Goal: Task Accomplishment & Management: Manage account settings

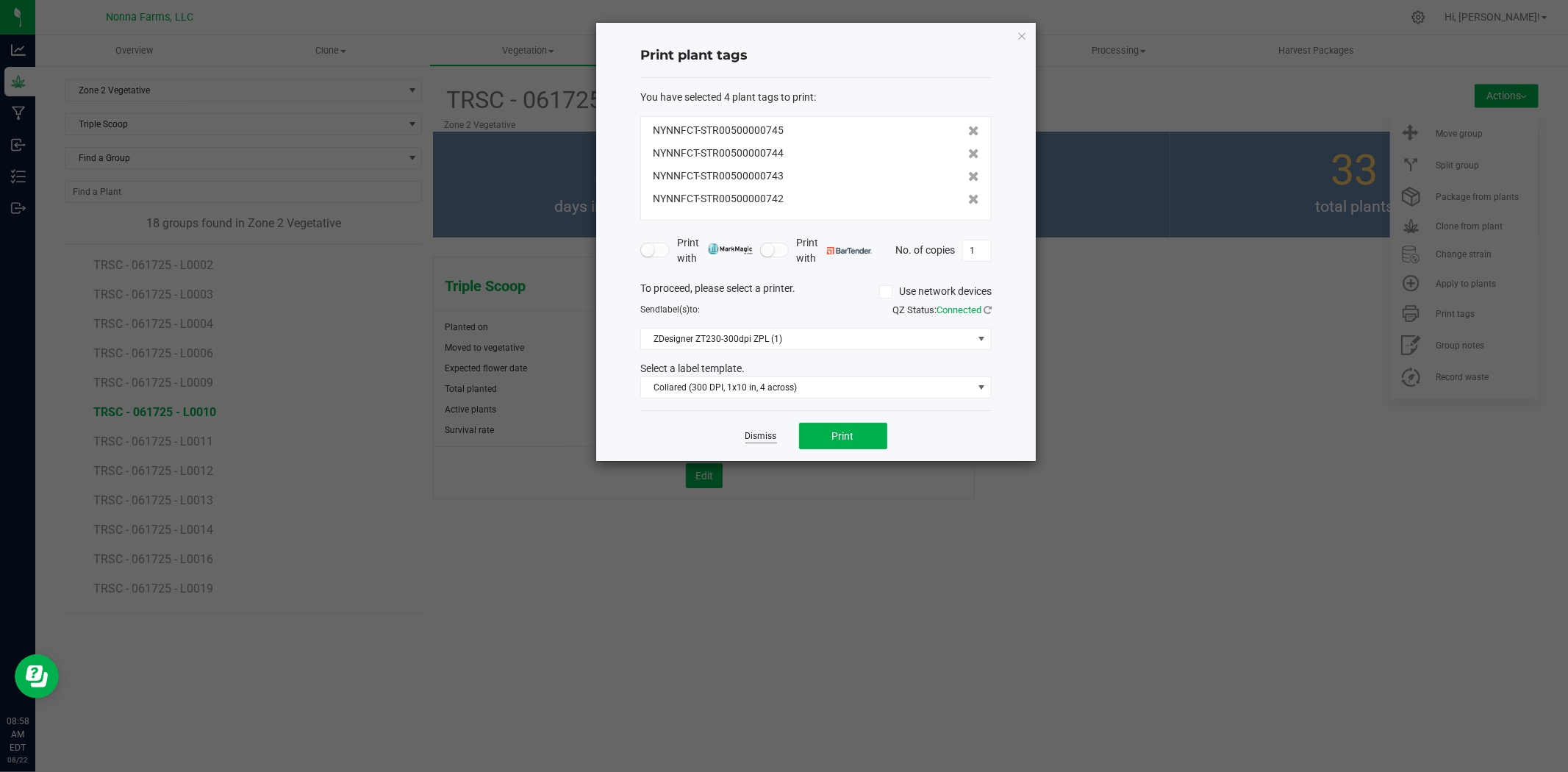
click at [752, 429] on app-cancel-button "Dismiss" at bounding box center [760, 436] width 31 height 15
click at [767, 431] on link "Dismiss" at bounding box center [760, 436] width 31 height 12
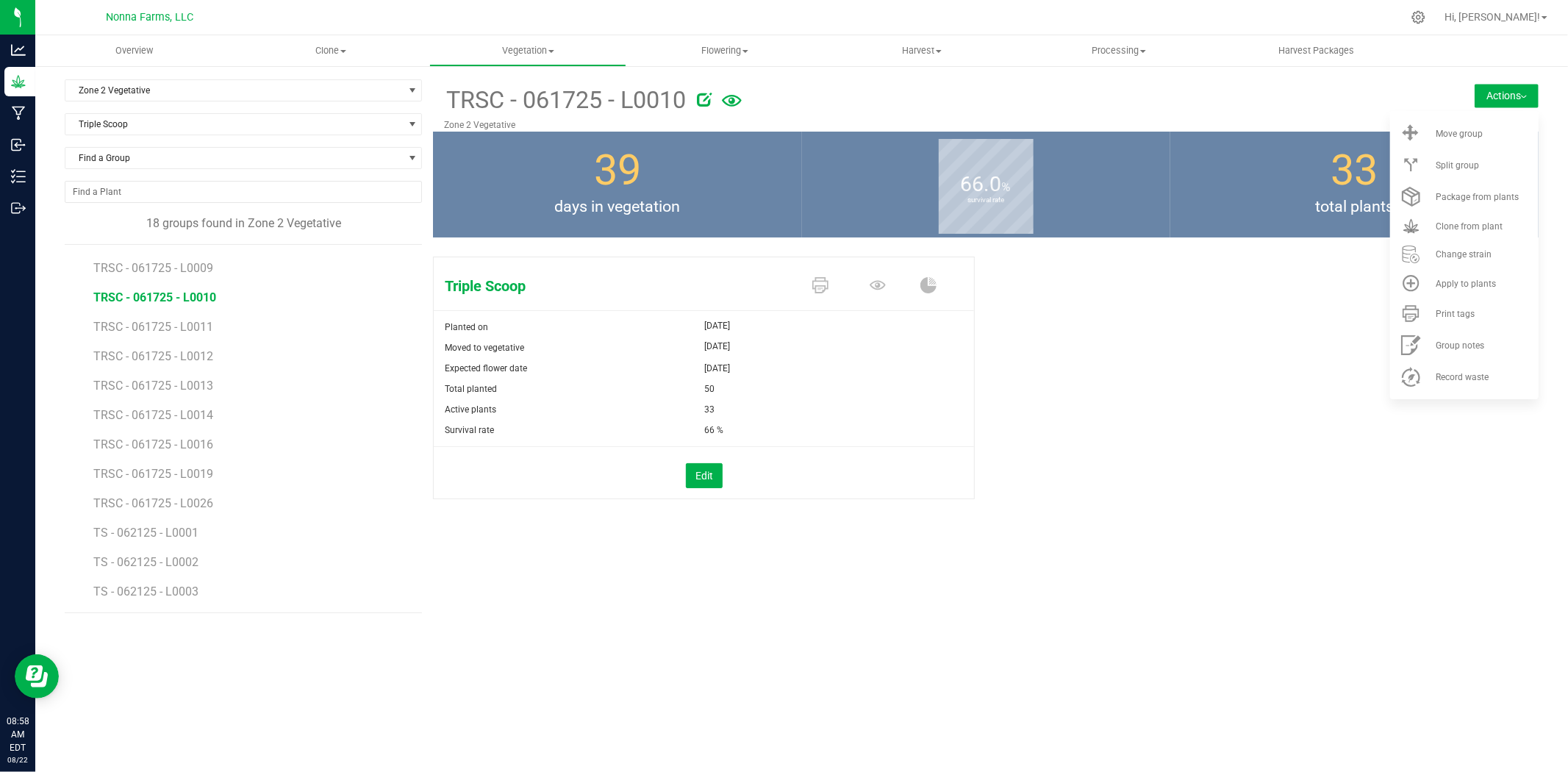
scroll to position [173, 0]
click at [177, 480] on span "TS - 062125 - L0001" at bounding box center [147, 475] width 108 height 14
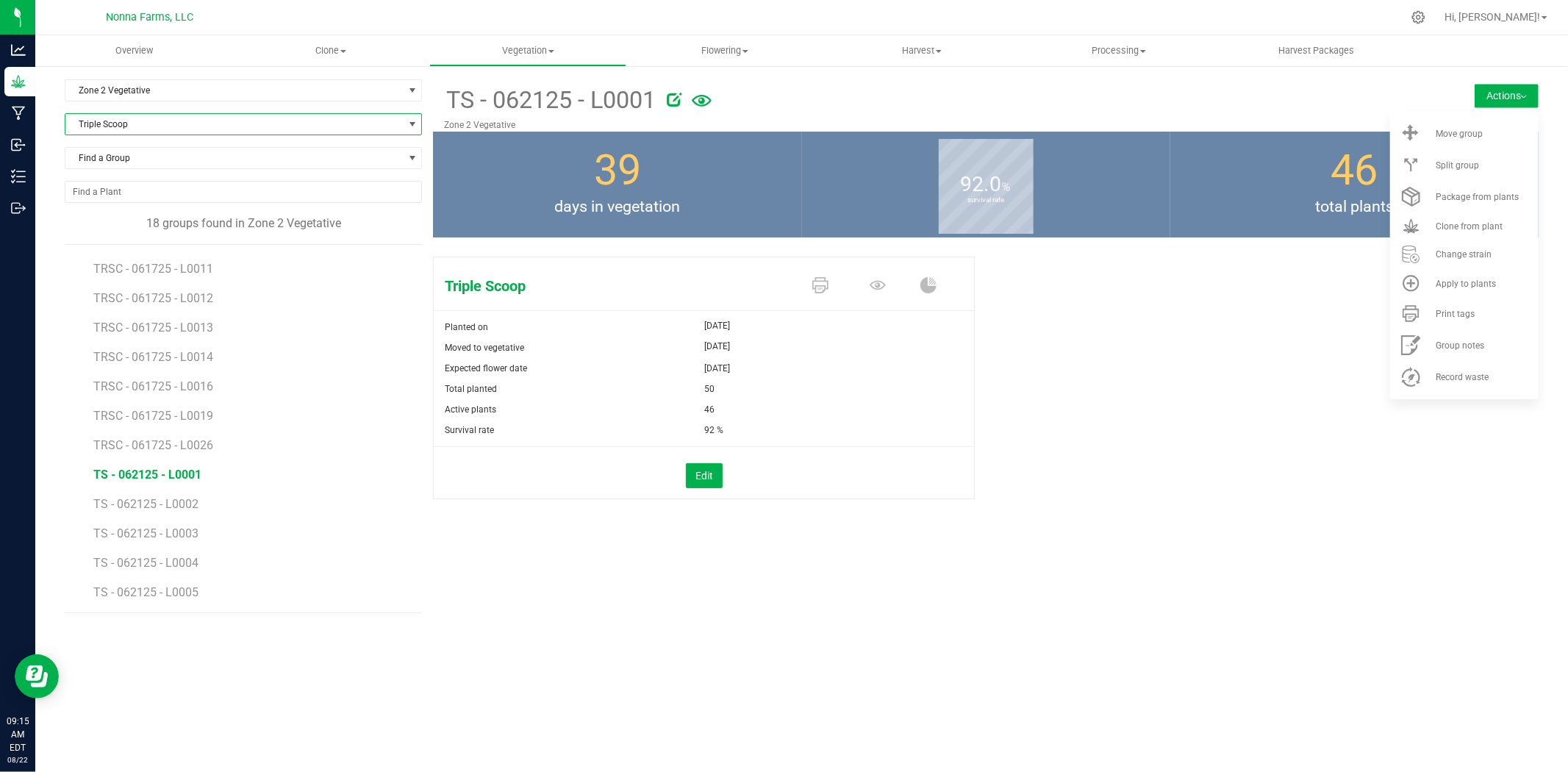
click at [132, 113] on span "Triple Scoop" at bounding box center [243, 124] width 357 height 22
click at [121, 208] on li "313" at bounding box center [243, 205] width 356 height 21
click at [118, 120] on span "313" at bounding box center [234, 124] width 337 height 21
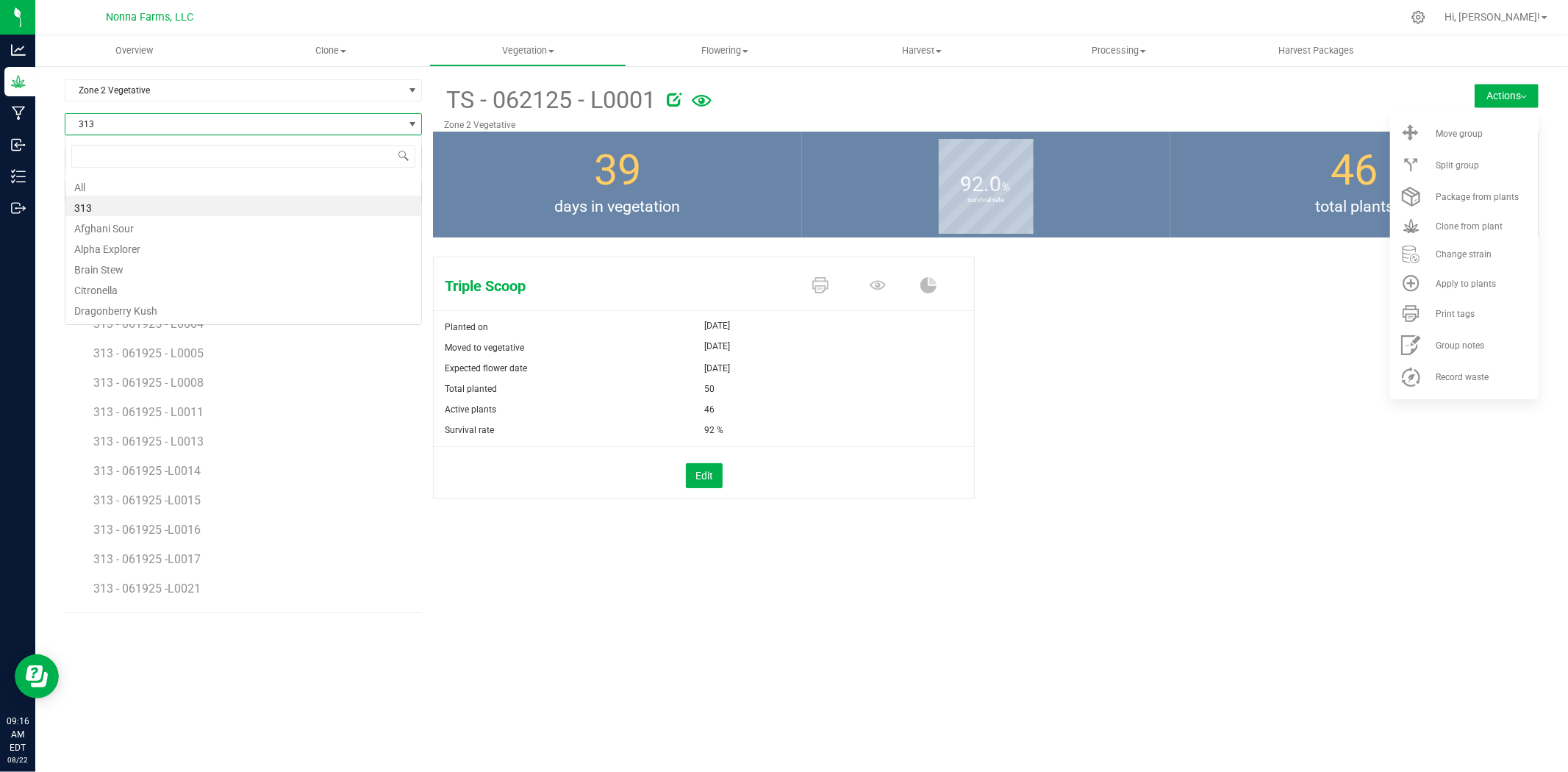
scroll to position [22, 356]
click at [141, 268] on li "Brain Stew" at bounding box center [243, 267] width 356 height 21
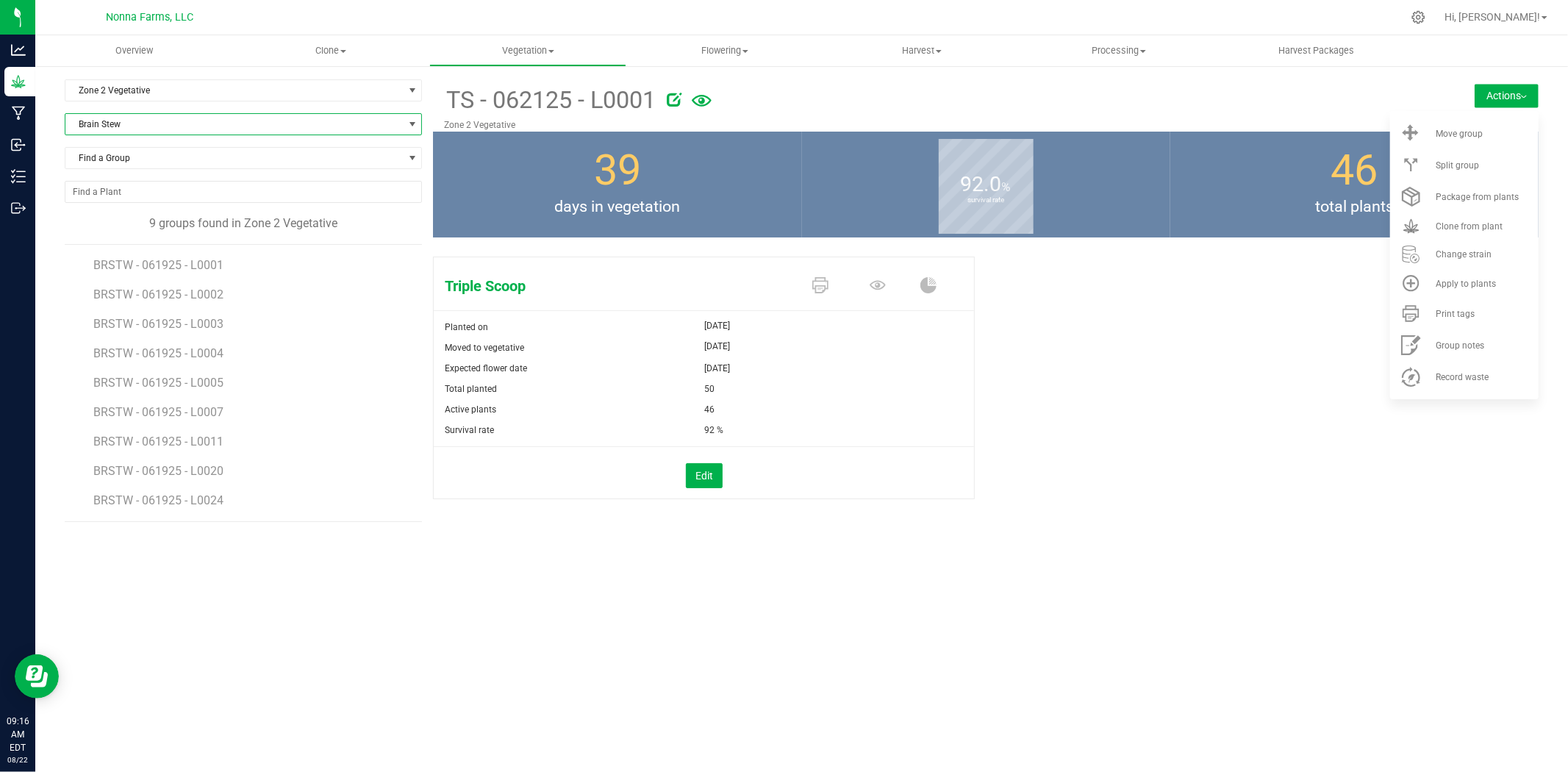
click at [177, 120] on span "Brain Stew" at bounding box center [234, 124] width 337 height 21
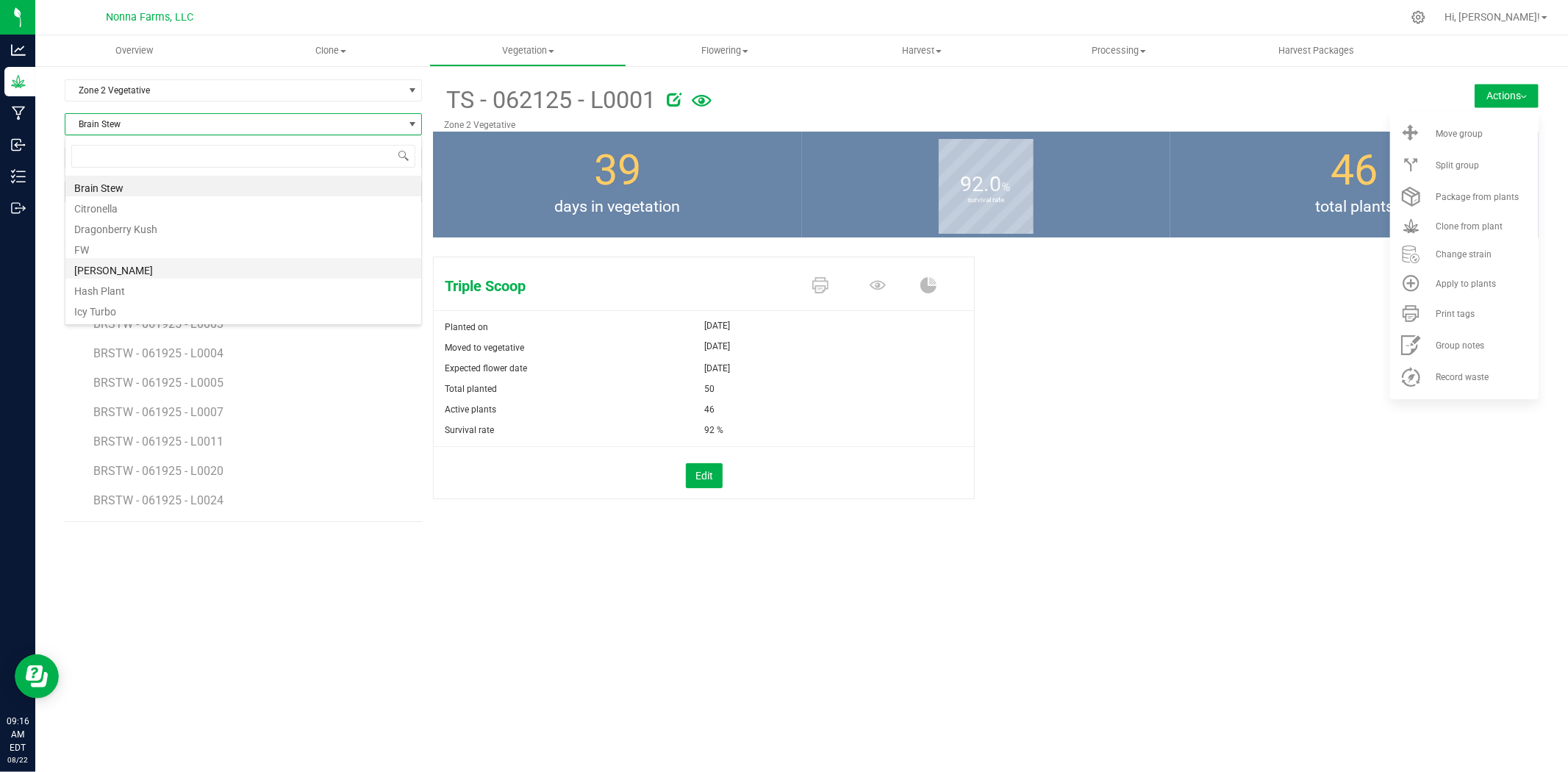
click at [112, 268] on li "[PERSON_NAME]" at bounding box center [243, 268] width 356 height 21
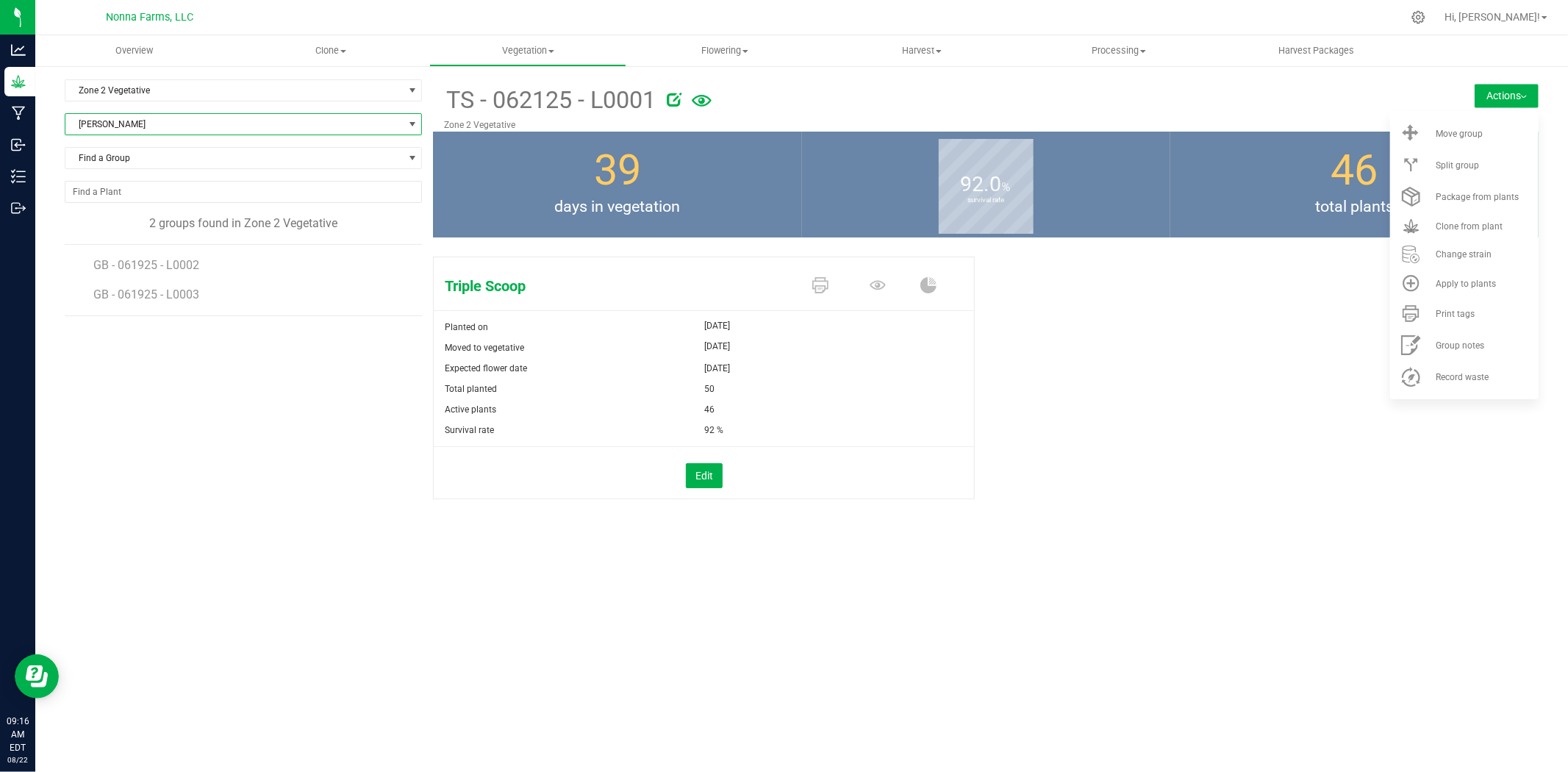
click at [163, 116] on span "[PERSON_NAME]" at bounding box center [234, 124] width 337 height 21
click at [161, 236] on li "London Pound Cake" at bounding box center [243, 228] width 356 height 21
click at [145, 120] on span "London Pound Cake" at bounding box center [234, 124] width 337 height 21
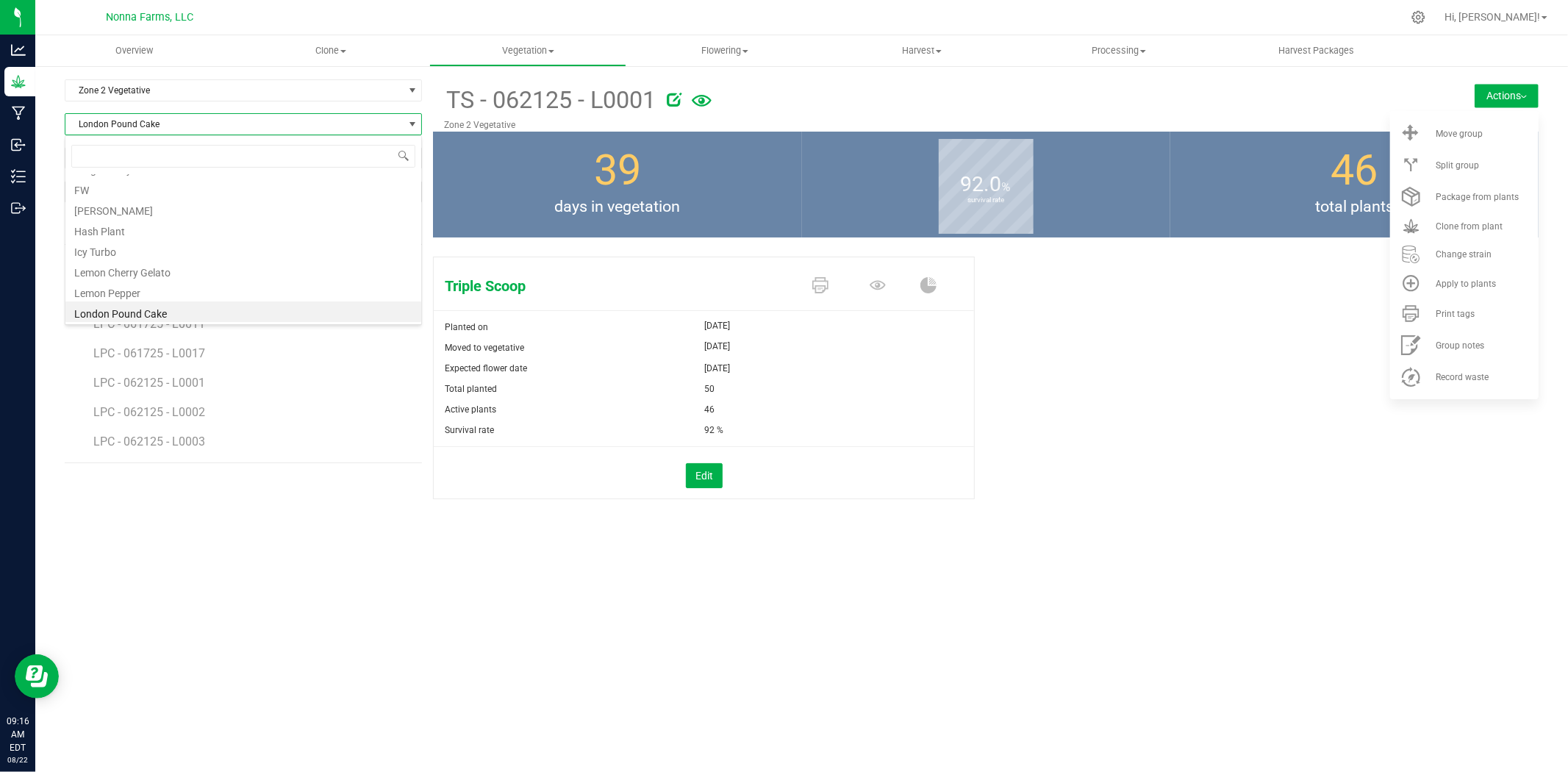
click at [145, 120] on span "London Pound Cake" at bounding box center [234, 124] width 337 height 21
click at [144, 123] on span "London Pound Cake" at bounding box center [234, 124] width 337 height 21
click at [106, 250] on li "Icy Turbo" at bounding box center [243, 249] width 356 height 21
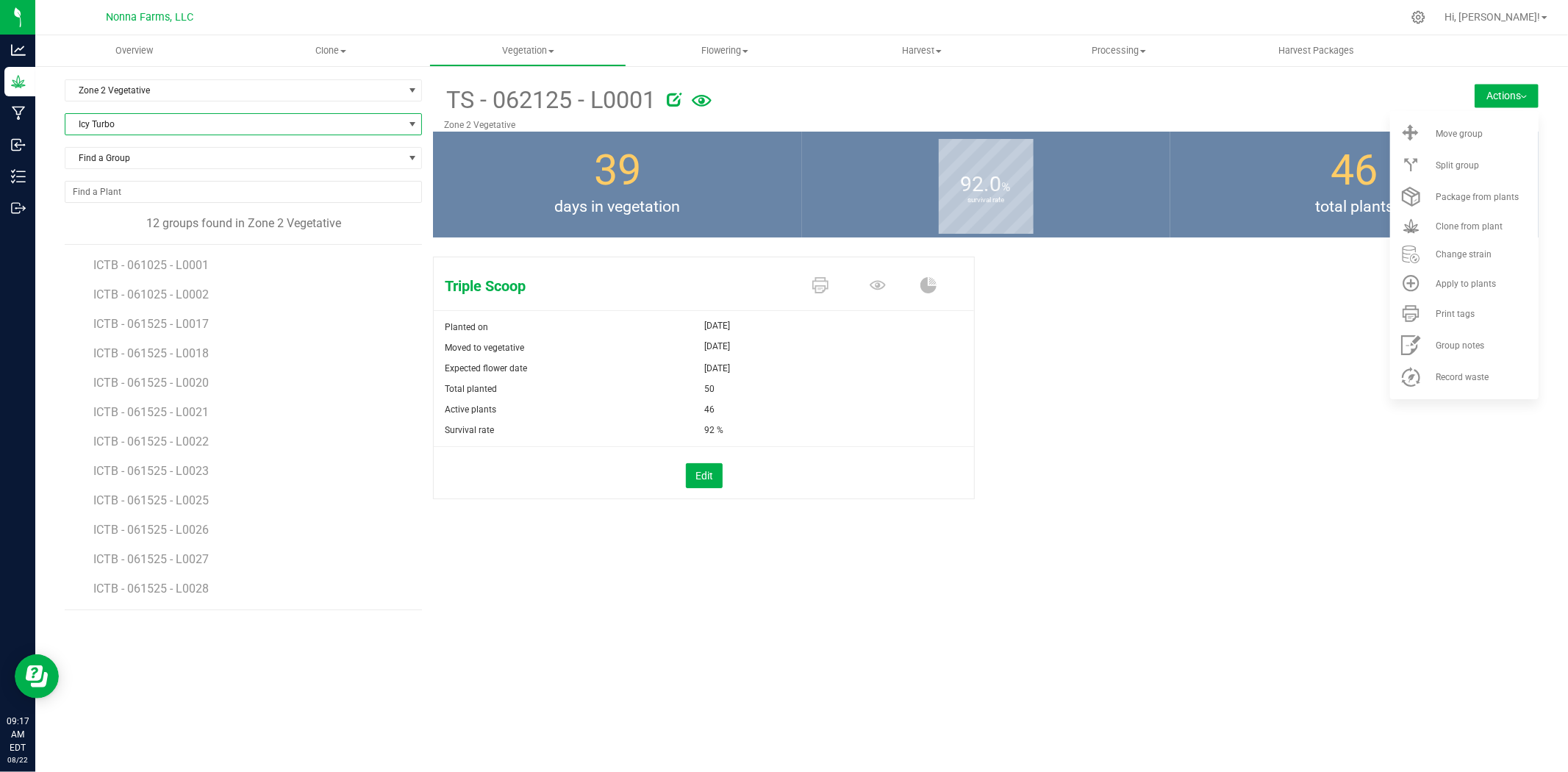
click at [126, 123] on span "Icy Turbo" at bounding box center [234, 124] width 337 height 21
click at [136, 248] on li "[PERSON_NAME]" at bounding box center [243, 250] width 356 height 21
click at [163, 262] on span "STZM - 071425 - L0001" at bounding box center [156, 265] width 126 height 14
click at [1144, 538] on div "STZM - 071425 - L0001 Zone 2 Vegetative Actions Move group Split group 16" at bounding box center [985, 346] width 1106 height 534
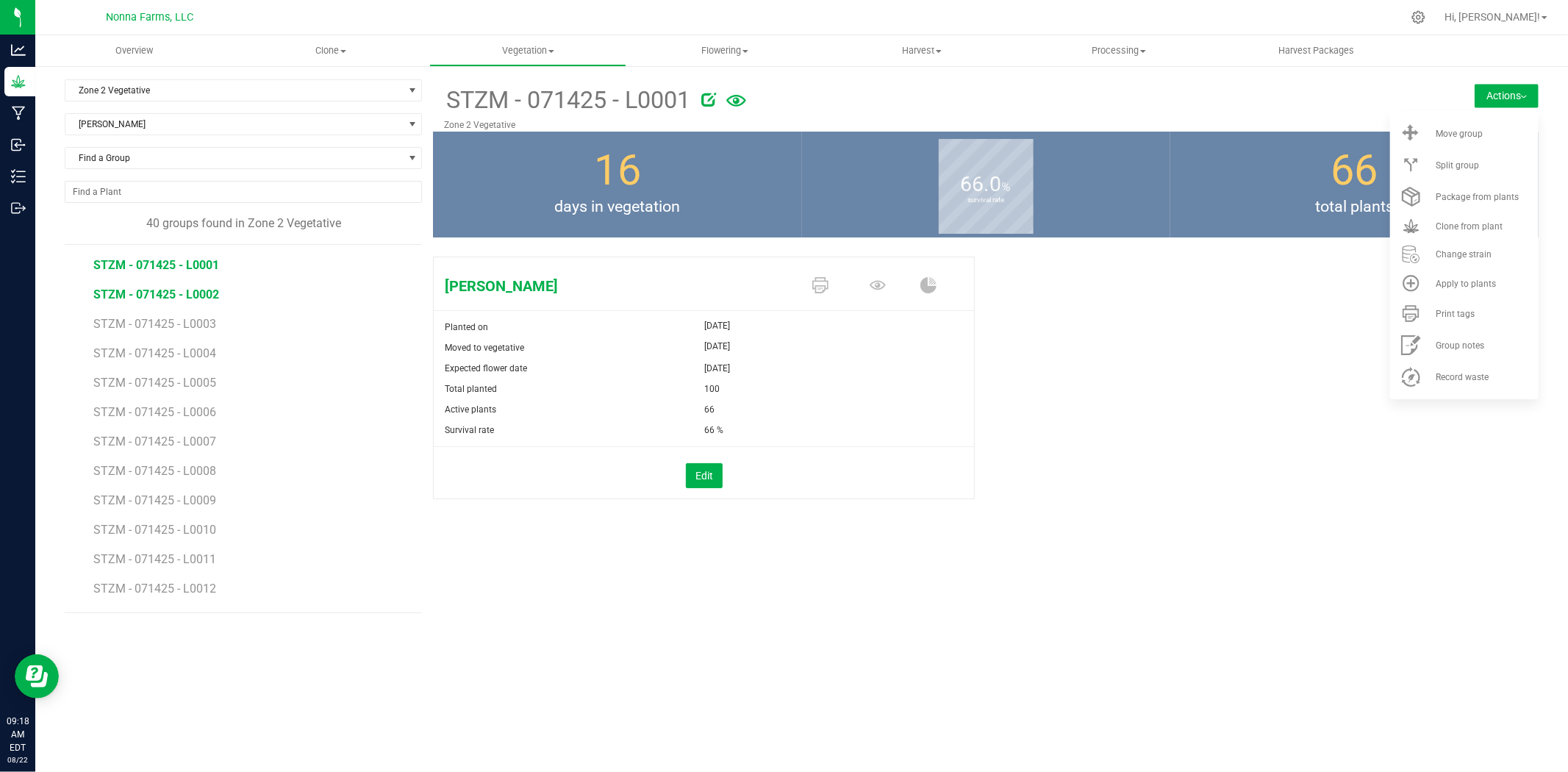
click at [196, 298] on span "STZM - 071425 - L0002" at bounding box center [156, 295] width 126 height 14
click at [202, 324] on span "STZM - 071425 - L0003" at bounding box center [156, 324] width 126 height 14
click at [164, 592] on span "STZM - 071425 - L037" at bounding box center [153, 593] width 119 height 14
click at [171, 556] on span "STZM - 071425 - L0040" at bounding box center [156, 563] width 126 height 14
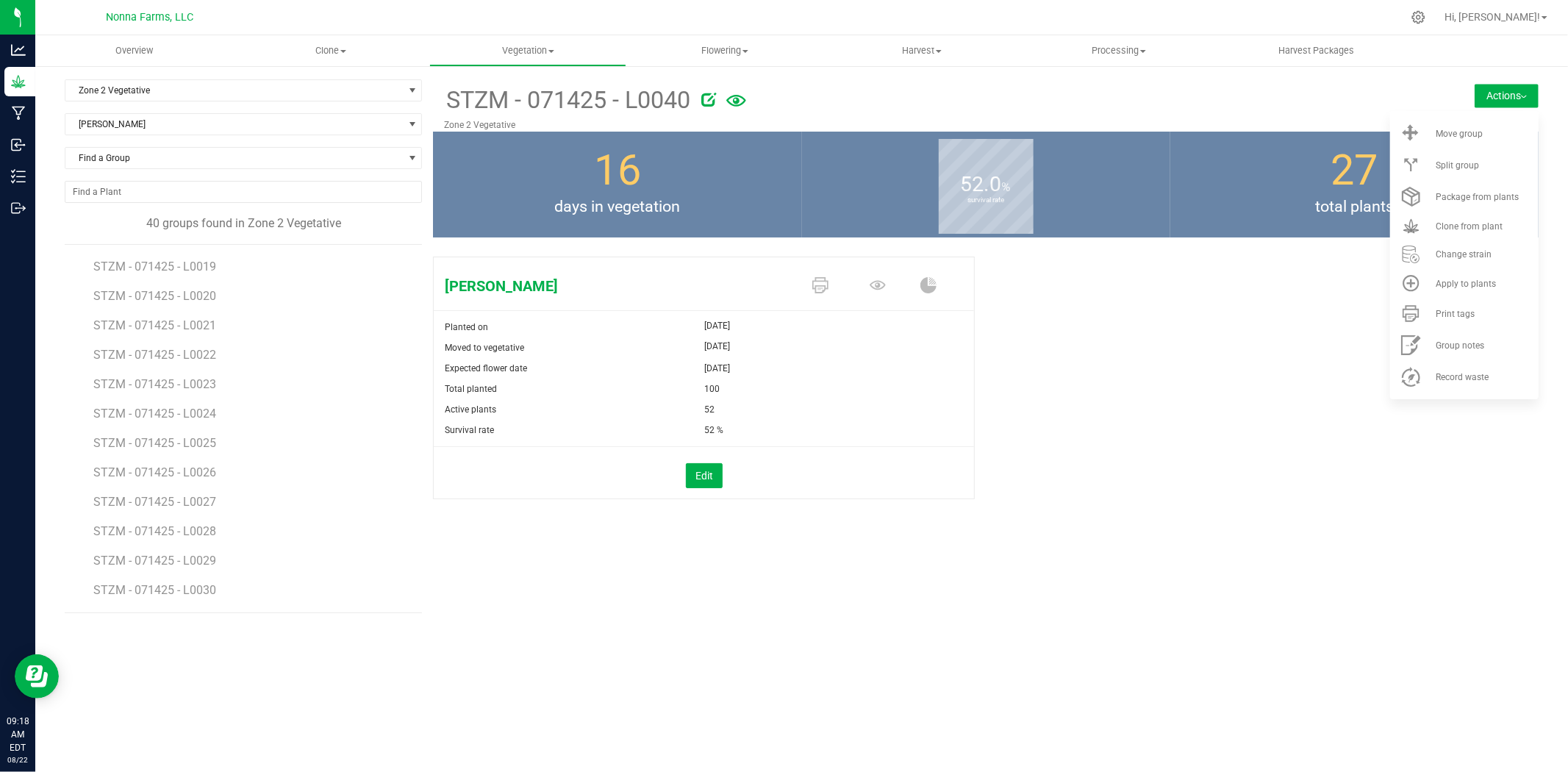
scroll to position [494, 0]
click at [162, 94] on span "Zone 2 Vegetative" at bounding box center [234, 90] width 337 height 21
click at [154, 98] on span "Zone 2 Vegetative" at bounding box center [234, 90] width 337 height 21
click at [135, 130] on span "[PERSON_NAME]" at bounding box center [234, 124] width 337 height 21
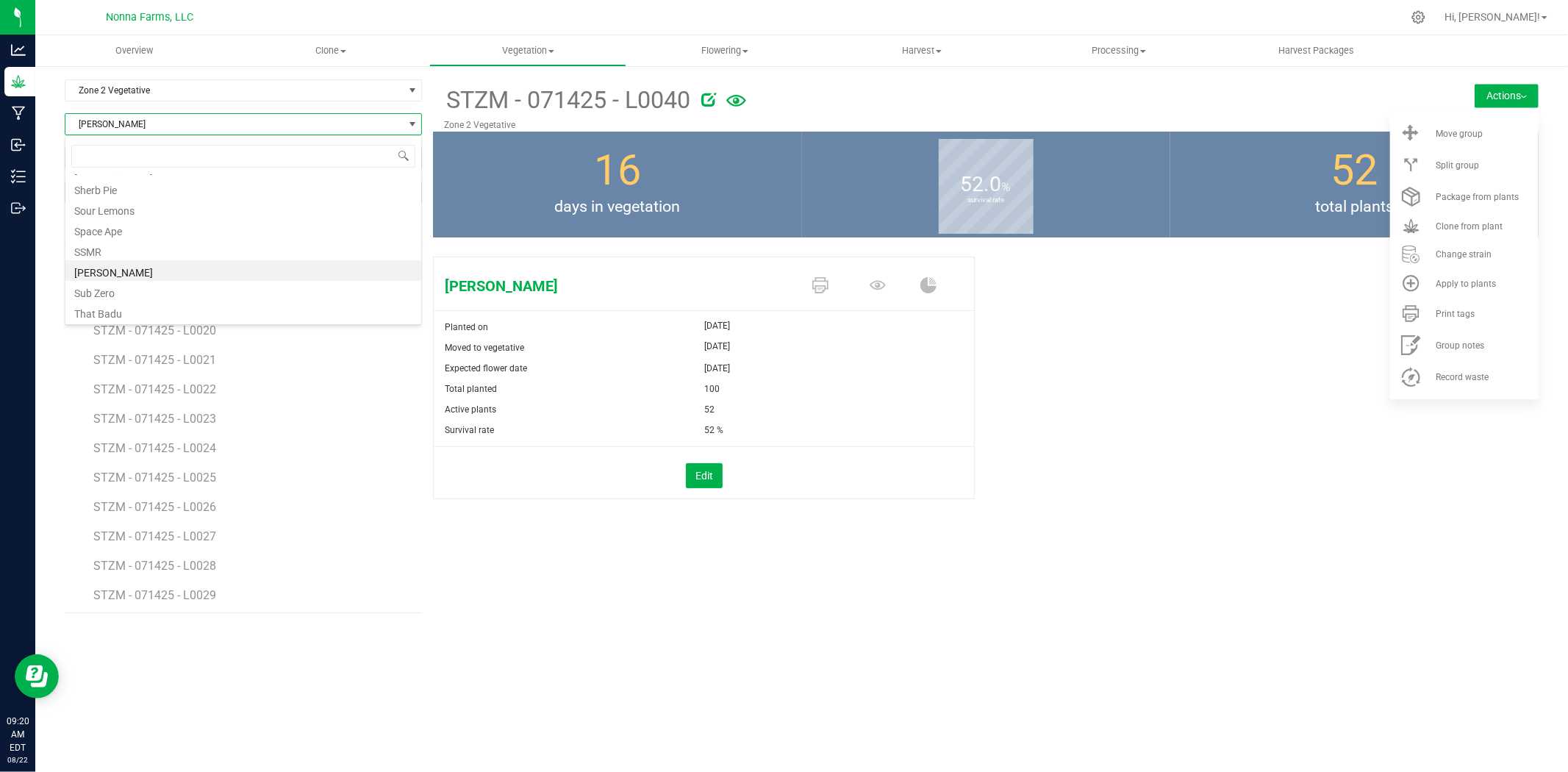
scroll to position [387, 0]
click at [161, 292] on li "That Badu" at bounding box center [243, 291] width 356 height 21
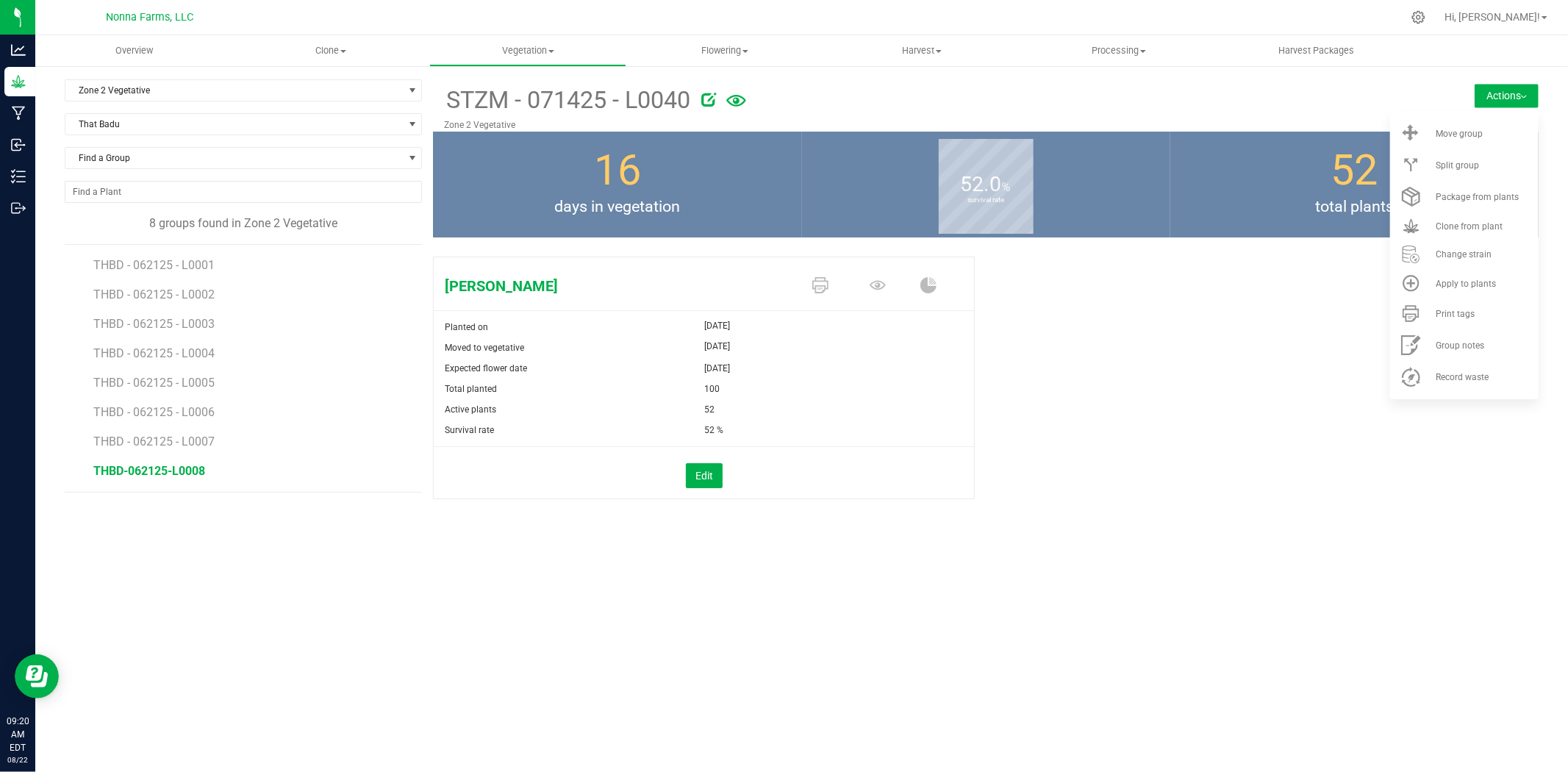
click at [165, 467] on span "THBD-062125-L0008" at bounding box center [149, 471] width 112 height 14
